Goal: Task Accomplishment & Management: Manage account settings

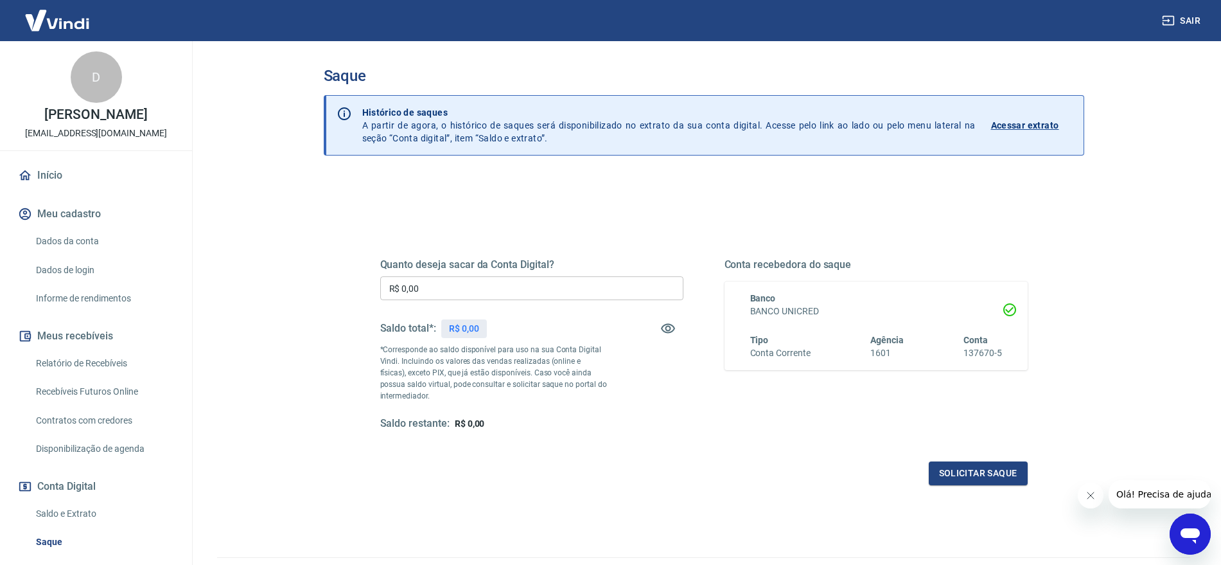
click at [638, 214] on div "Quanto deseja sacar da Conta Digital? R$ 0,00 ​ Saldo total*: R$ 0,00 *Correspo…" at bounding box center [704, 351] width 678 height 299
